Goal: Information Seeking & Learning: Check status

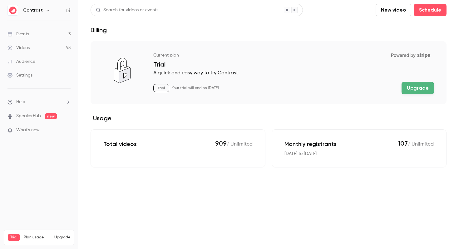
click at [288, 143] on p "Monthly registrants" at bounding box center [311, 143] width 52 height 7
drag, startPoint x: 276, startPoint y: 132, endPoint x: 375, endPoint y: 175, distance: 107.4
click at [375, 175] on main "Search for videos or events New video Schedule Billing Current plan Powered by …" at bounding box center [268, 124] width 381 height 249
drag, startPoint x: 285, startPoint y: 154, endPoint x: 343, endPoint y: 154, distance: 57.5
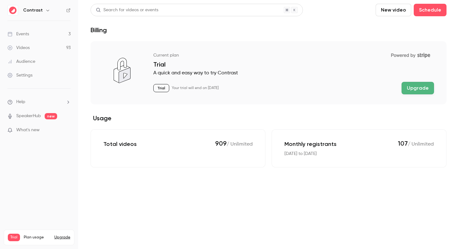
click at [343, 154] on div "[DATE] to [DATE]" at bounding box center [359, 154] width 149 height 7
click at [288, 153] on p "[DATE] to [DATE]" at bounding box center [301, 154] width 32 height 7
drag, startPoint x: 288, startPoint y: 153, endPoint x: 318, endPoint y: 153, distance: 30.6
click at [317, 153] on p "[DATE] to [DATE]" at bounding box center [301, 154] width 32 height 7
click at [342, 154] on div "[DATE] to [DATE]" at bounding box center [359, 154] width 149 height 7
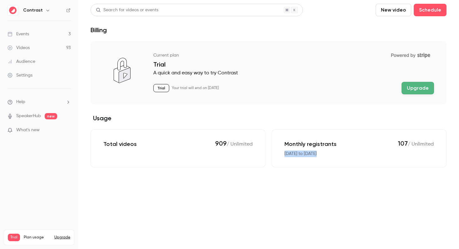
drag, startPoint x: 342, startPoint y: 154, endPoint x: 285, endPoint y: 151, distance: 56.6
click at [285, 151] on div "[DATE] to [DATE]" at bounding box center [359, 154] width 149 height 7
drag, startPoint x: 286, startPoint y: 143, endPoint x: 349, endPoint y: 143, distance: 62.8
click at [349, 143] on div "Monthly registrants 107 / Unlimited" at bounding box center [359, 144] width 149 height 8
click at [318, 143] on p "Monthly registrants" at bounding box center [311, 143] width 52 height 7
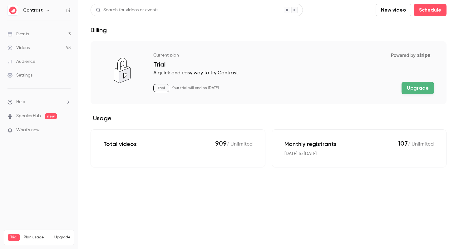
click at [421, 141] on p "107 / Unlimited" at bounding box center [416, 144] width 36 height 8
click at [420, 144] on p "107 / Unlimited" at bounding box center [416, 144] width 36 height 8
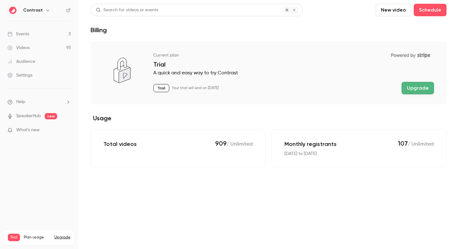
click at [420, 144] on p "107 / Unlimited" at bounding box center [416, 144] width 36 height 8
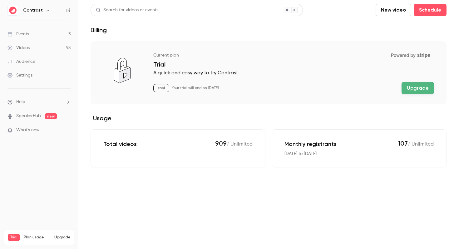
click at [420, 144] on p "107 / Unlimited" at bounding box center [416, 144] width 36 height 8
click at [292, 150] on div "Monthly registrants 107 / Unlimited [DATE] to [DATE]" at bounding box center [359, 148] width 175 height 38
drag, startPoint x: 172, startPoint y: 88, endPoint x: 242, endPoint y: 87, distance: 70.0
click at [242, 87] on div "Trial Your trial will end on [DATE] Upgrade" at bounding box center [293, 88] width 281 height 12
drag, startPoint x: 172, startPoint y: 88, endPoint x: 237, endPoint y: 87, distance: 65.6
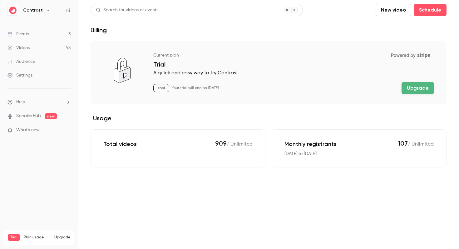
click at [237, 87] on div "Trial Your trial will end on [DATE] Upgrade" at bounding box center [293, 88] width 281 height 12
click at [253, 90] on div "Trial Your trial will end on [DATE] Upgrade" at bounding box center [293, 88] width 281 height 12
click at [103, 121] on h2 "Usage" at bounding box center [269, 117] width 356 height 7
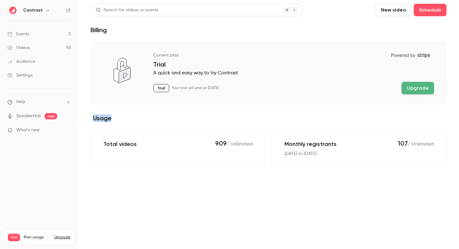
drag, startPoint x: 285, startPoint y: 142, endPoint x: 341, endPoint y: 157, distance: 58.2
click at [341, 157] on div "Monthly registrants 107 / Unlimited [DATE] to [DATE]" at bounding box center [359, 148] width 175 height 38
click at [338, 148] on div "Monthly registrants 107 / Unlimited [DATE] to [DATE]" at bounding box center [359, 148] width 175 height 38
click at [283, 141] on div "Monthly registrants 107 / Unlimited [DATE] to [DATE]" at bounding box center [359, 148] width 175 height 38
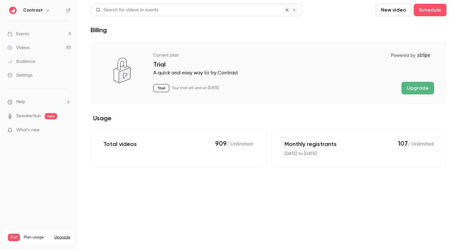
drag, startPoint x: 296, startPoint y: 145, endPoint x: 379, endPoint y: 157, distance: 83.4
click at [379, 157] on div "Monthly registrants 107 / Unlimited [DATE] to [DATE]" at bounding box center [359, 148] width 175 height 38
click at [233, 184] on main "Search for videos or events New video Schedule Billing Current plan Powered by …" at bounding box center [268, 124] width 381 height 249
drag, startPoint x: 292, startPoint y: 142, endPoint x: 302, endPoint y: 146, distance: 10.7
click at [301, 146] on p "Monthly registrants" at bounding box center [311, 143] width 52 height 7
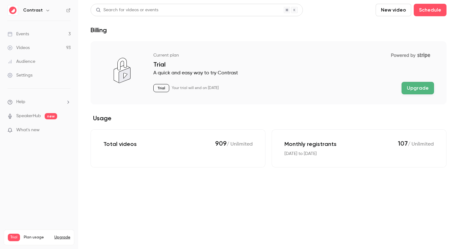
click at [344, 177] on main "Search for videos or events New video Schedule Billing Current plan Powered by …" at bounding box center [268, 124] width 381 height 249
drag, startPoint x: 282, startPoint y: 141, endPoint x: 334, endPoint y: 142, distance: 51.9
click at [334, 142] on div "Monthly registrants 107 / Unlimited [DATE] to [DATE]" at bounding box center [359, 148] width 175 height 38
